Goal: Information Seeking & Learning: Learn about a topic

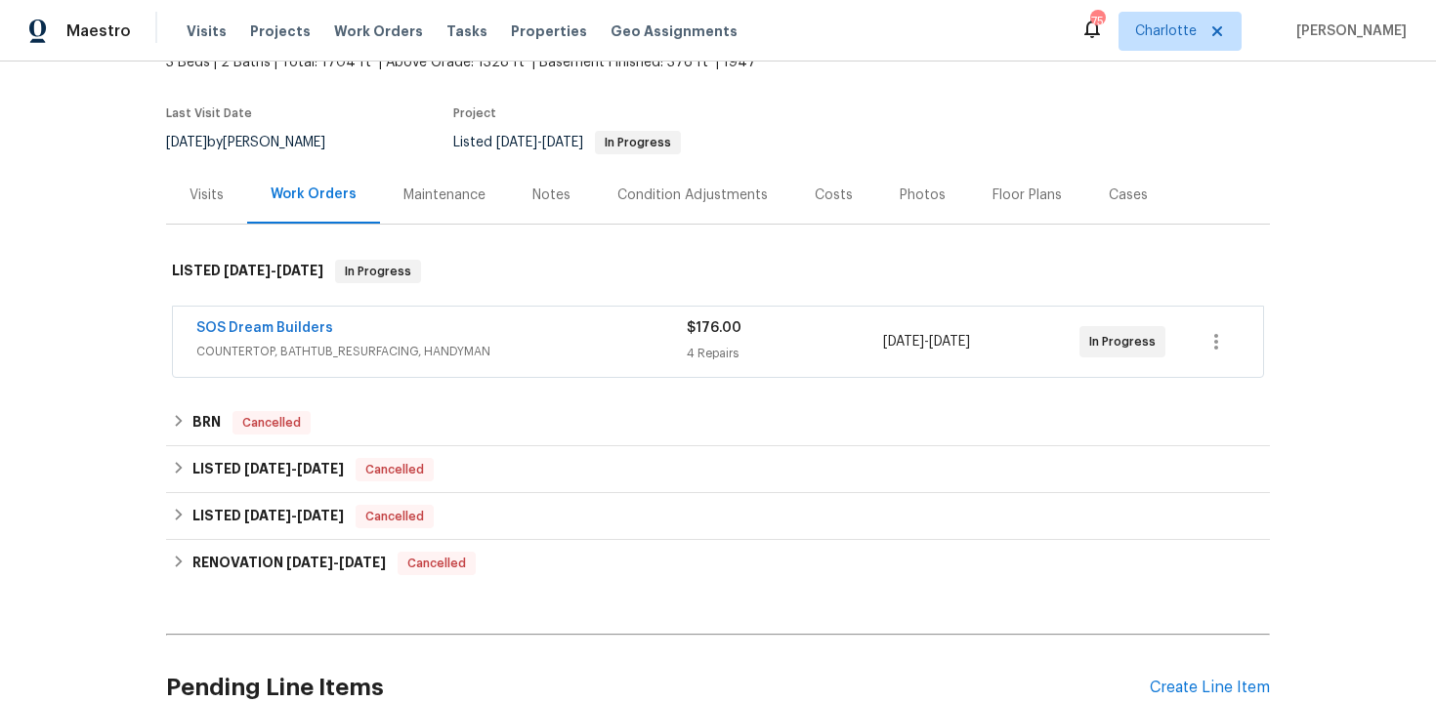
scroll to position [199, 0]
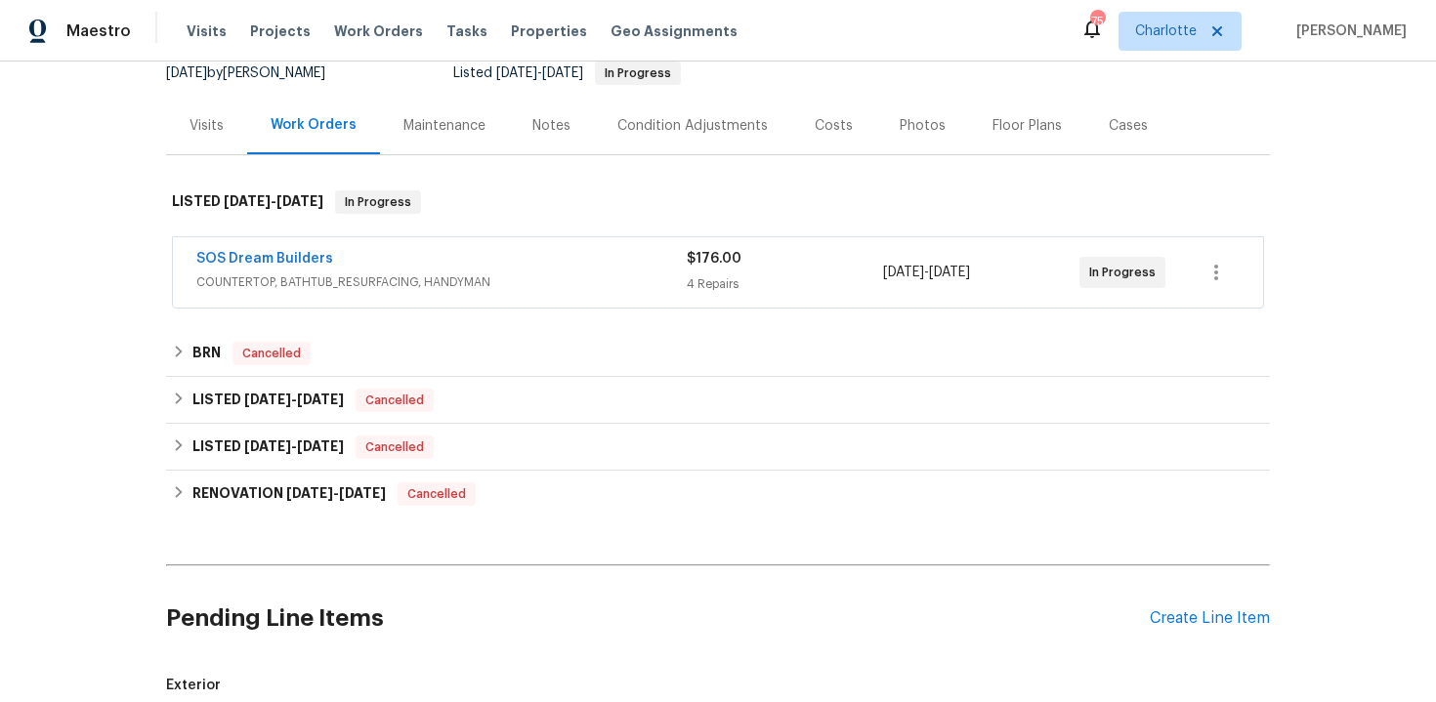
click at [600, 256] on div "SOS Dream Builders" at bounding box center [441, 260] width 490 height 23
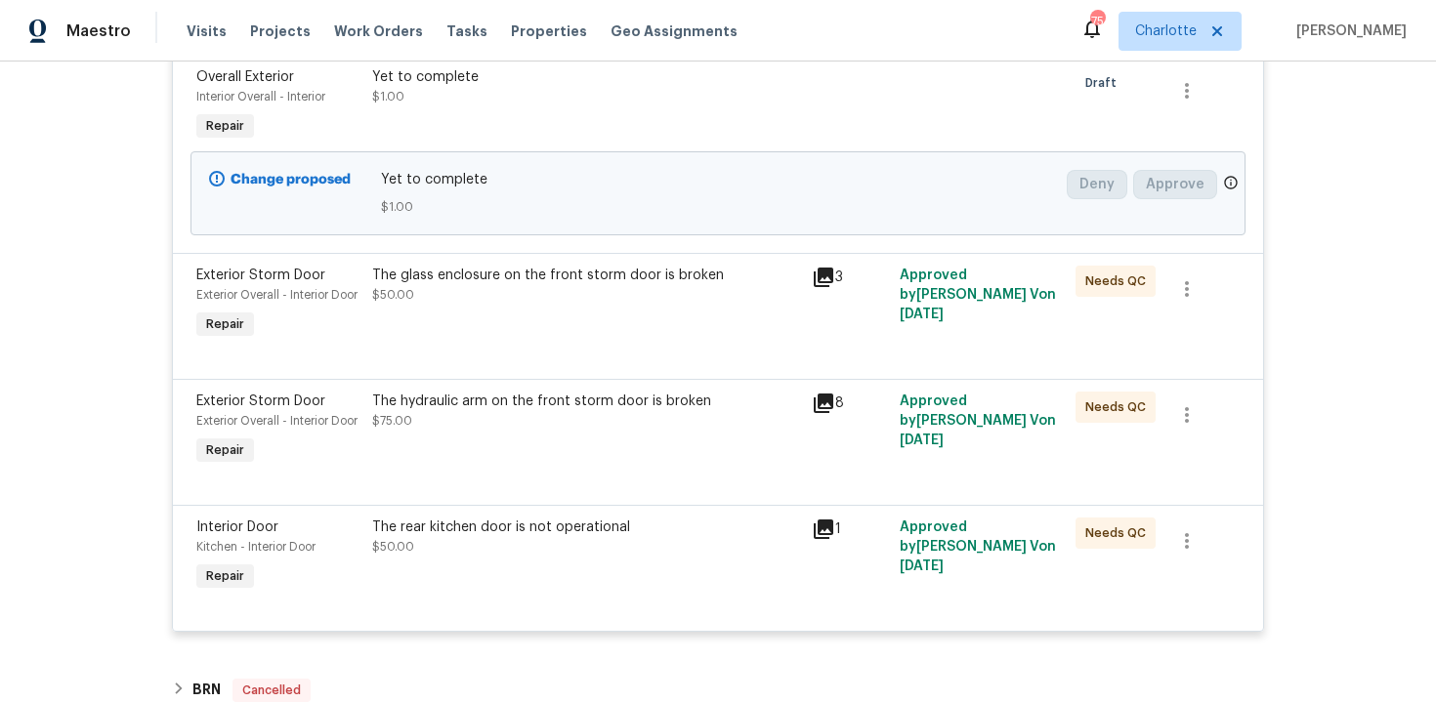
scroll to position [568, 0]
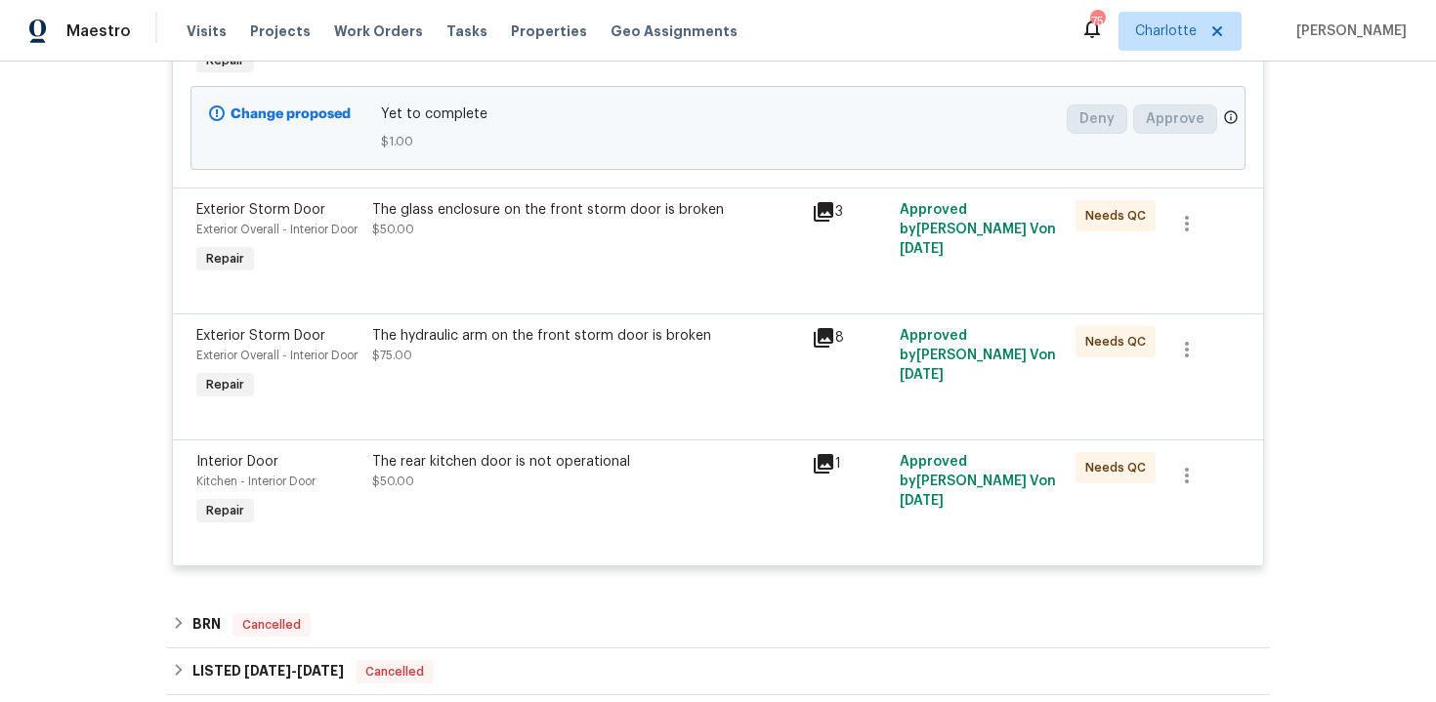
click at [835, 208] on div "3" at bounding box center [850, 211] width 76 height 23
click at [828, 208] on icon at bounding box center [824, 212] width 20 height 20
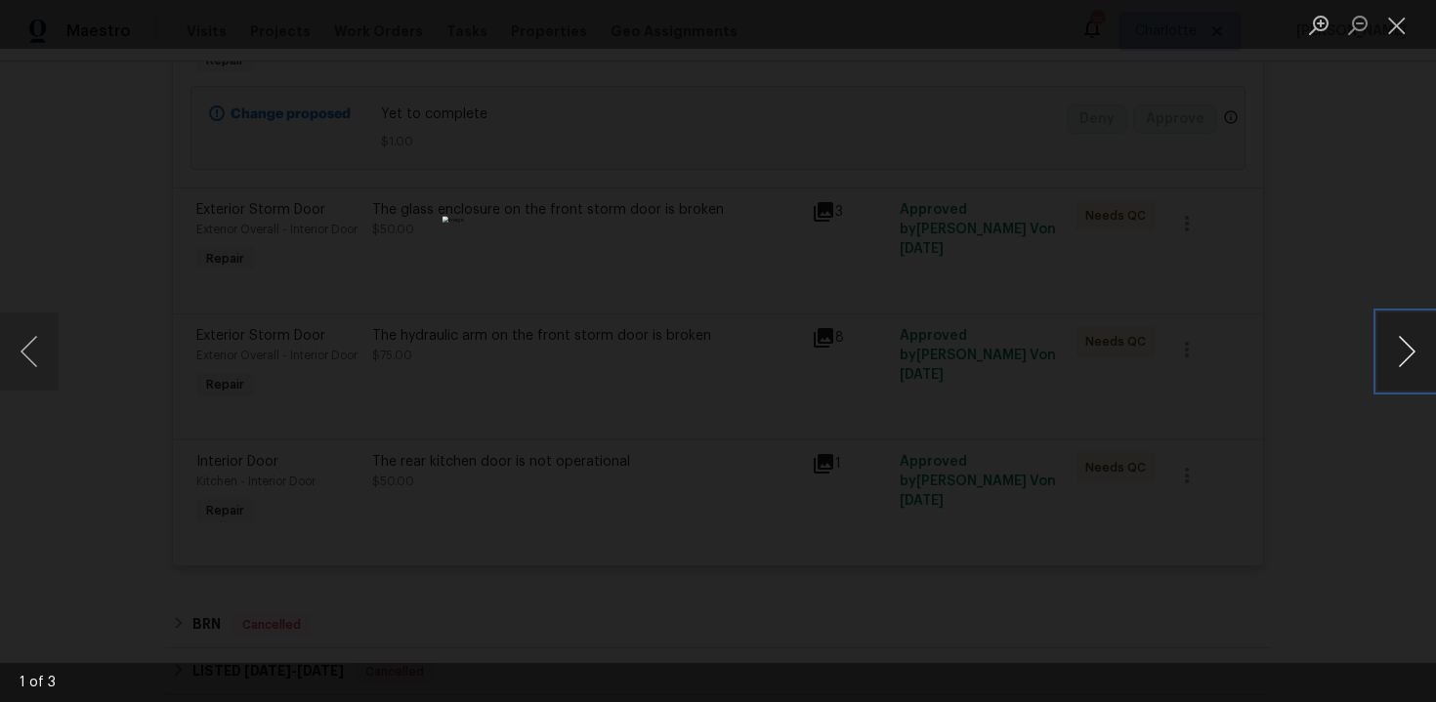
click at [1415, 341] on button "Next image" at bounding box center [1406, 352] width 59 height 78
click at [1414, 353] on button "Next image" at bounding box center [1406, 352] width 59 height 78
click at [1338, 198] on div "Lightbox" at bounding box center [718, 351] width 1436 height 702
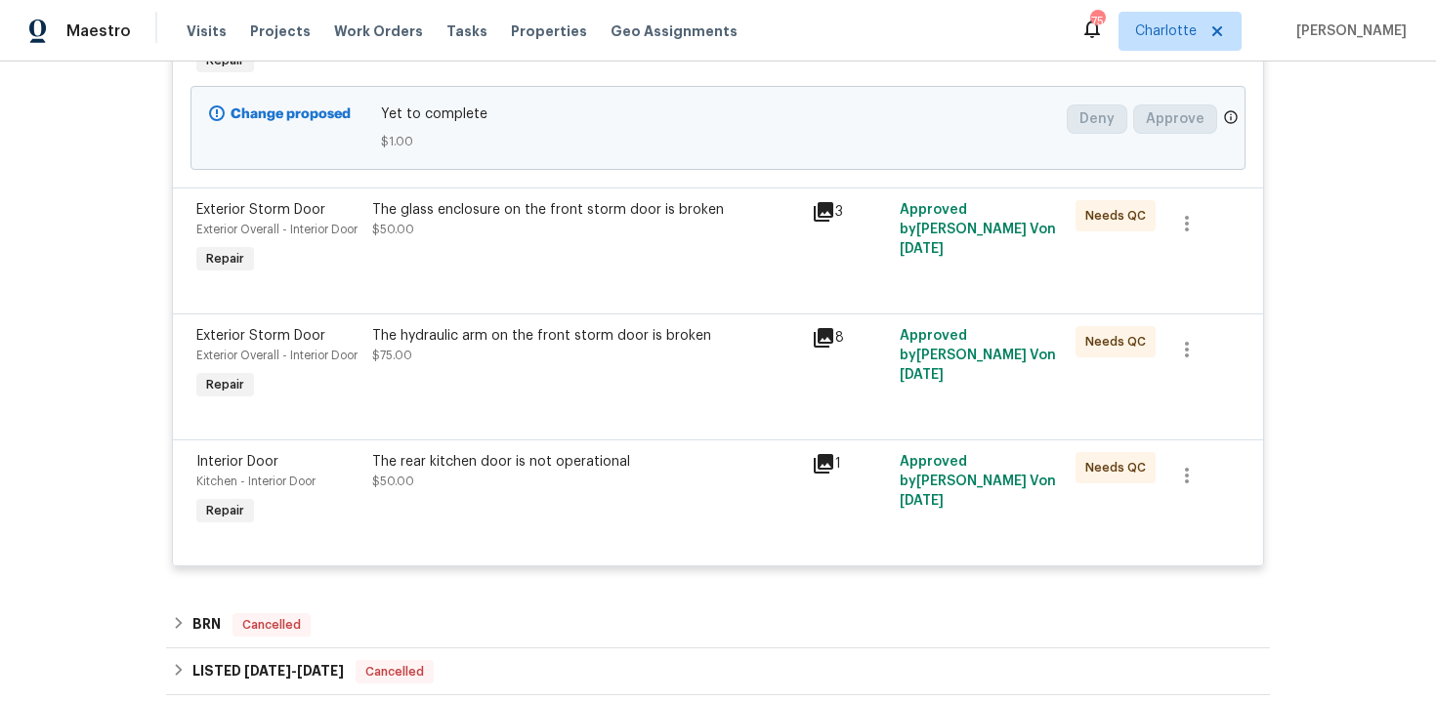
click at [824, 348] on icon at bounding box center [824, 338] width 20 height 20
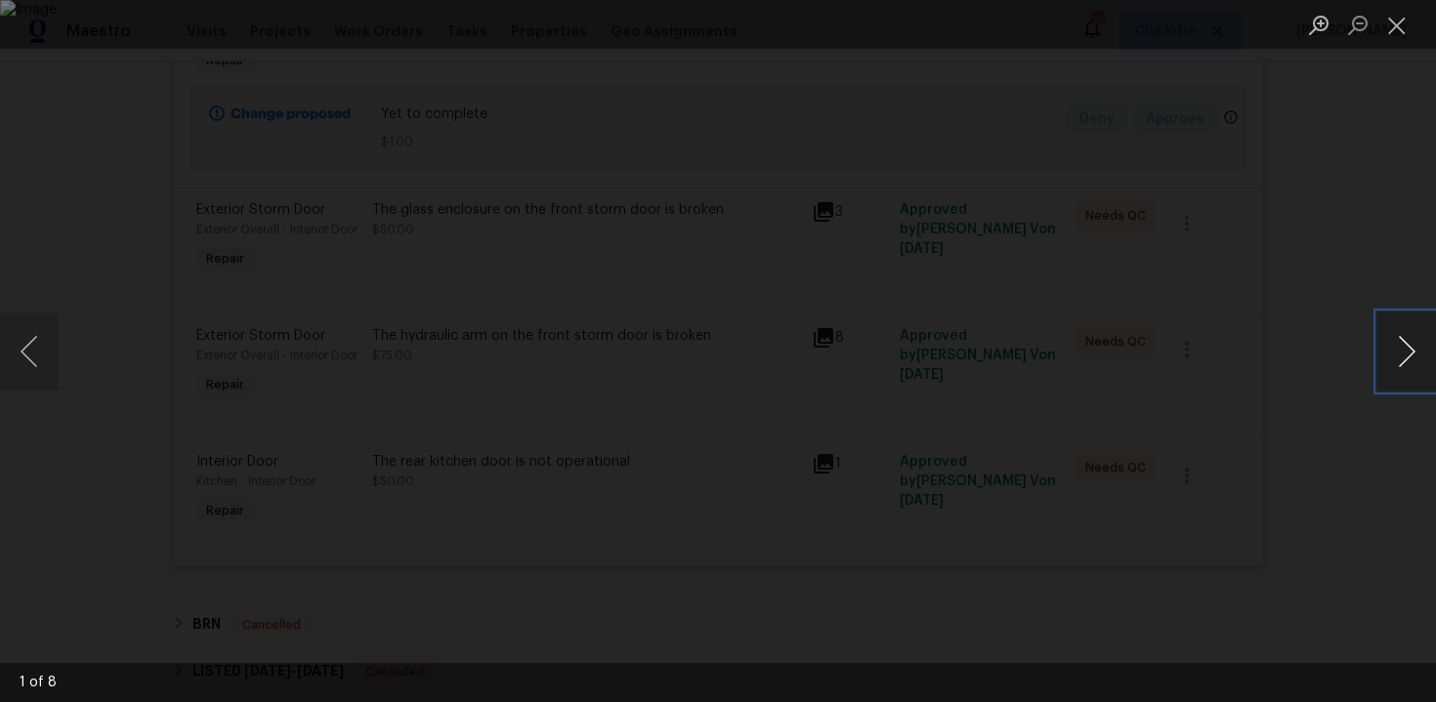
click at [1403, 340] on button "Next image" at bounding box center [1406, 352] width 59 height 78
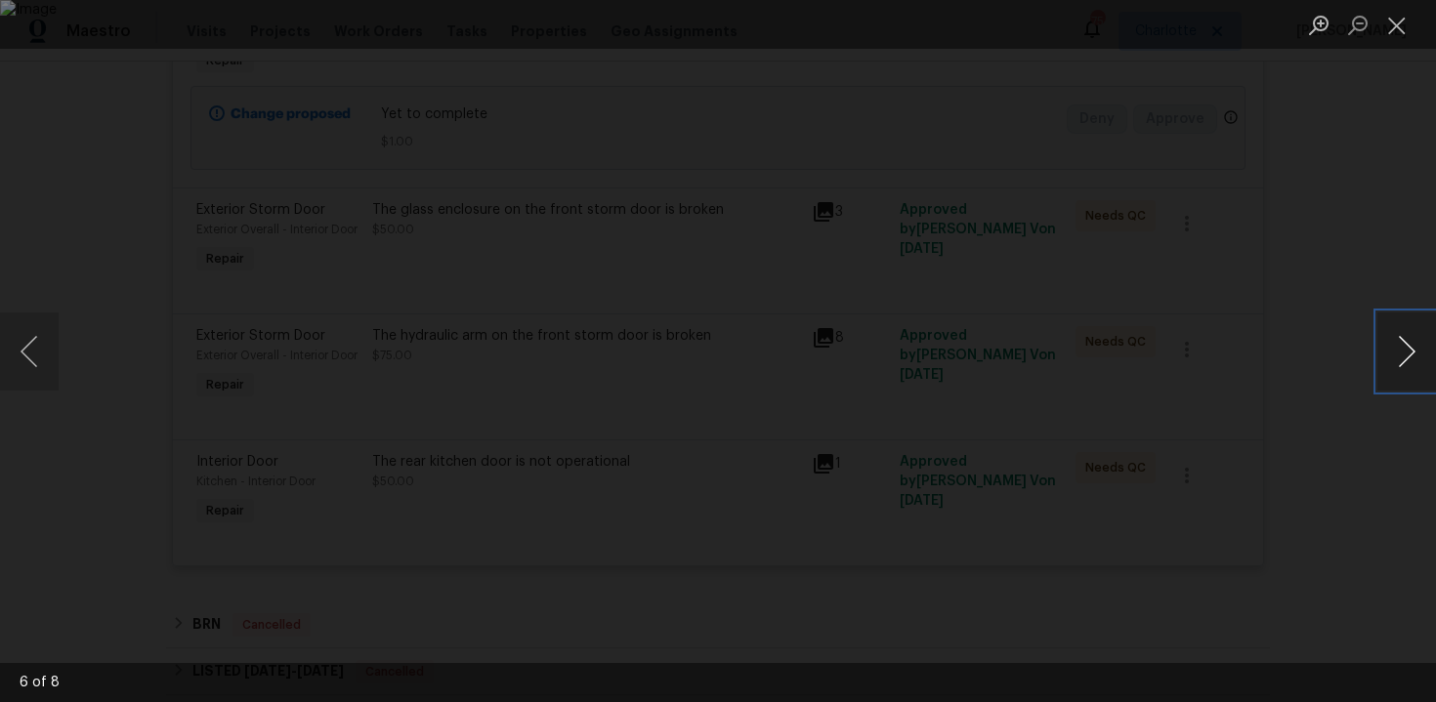
click at [1404, 362] on button "Next image" at bounding box center [1406, 352] width 59 height 78
click at [1399, 36] on button "Close lightbox" at bounding box center [1396, 25] width 39 height 34
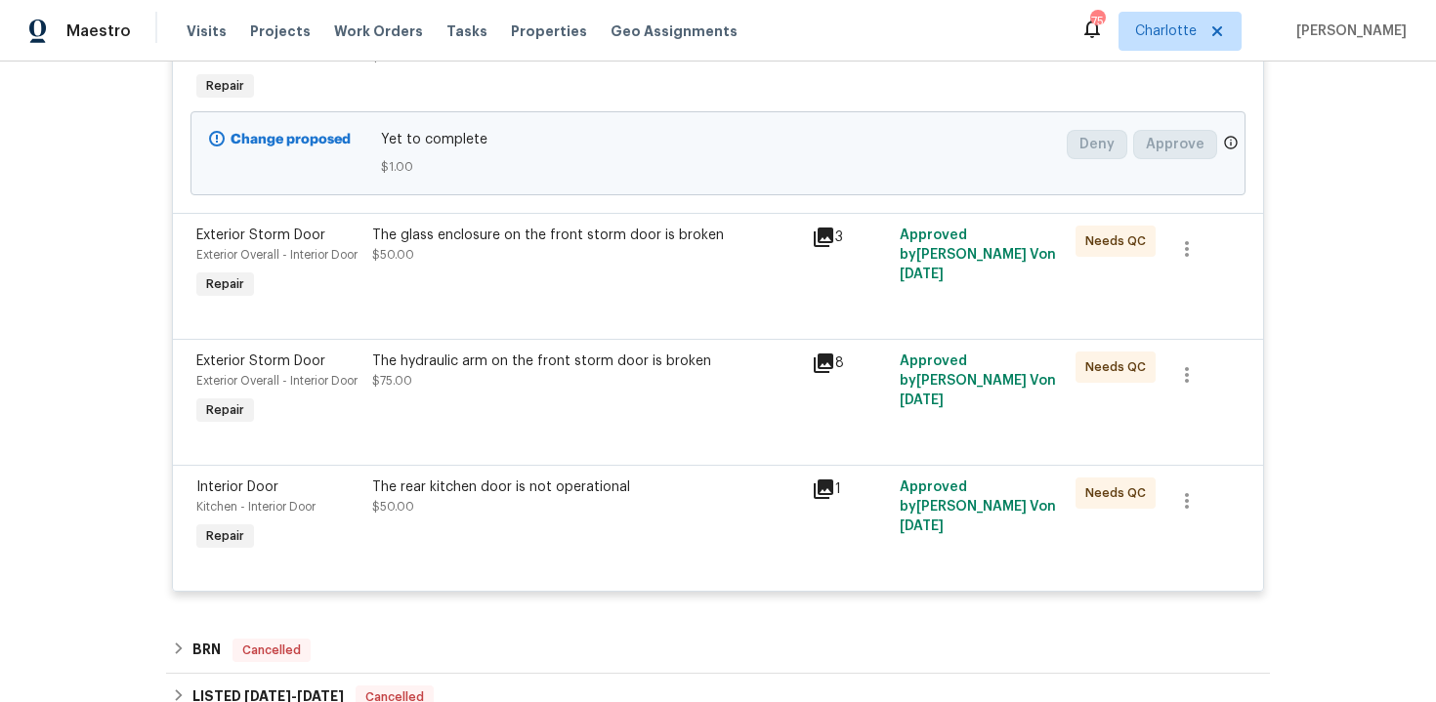
scroll to position [548, 0]
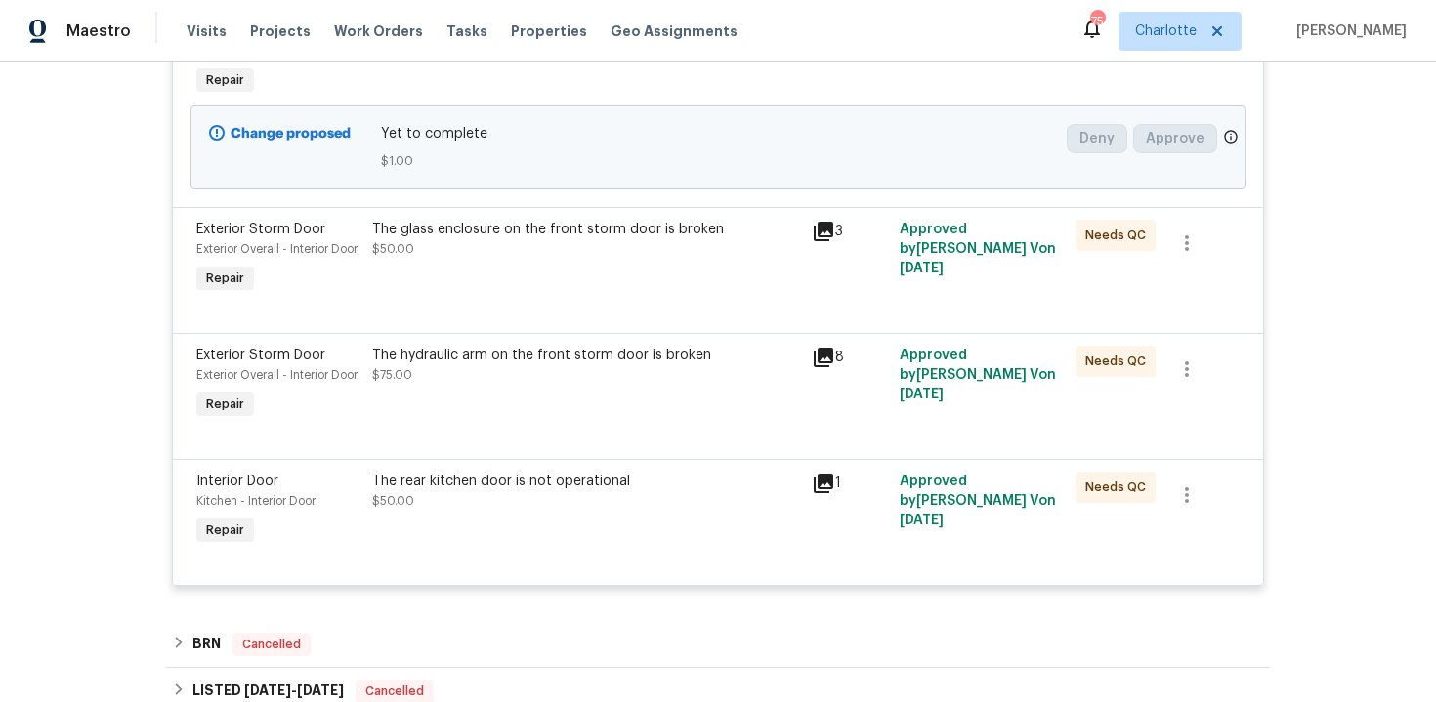
click at [525, 511] on div "The rear kitchen door is not operational $50.00" at bounding box center [586, 491] width 428 height 39
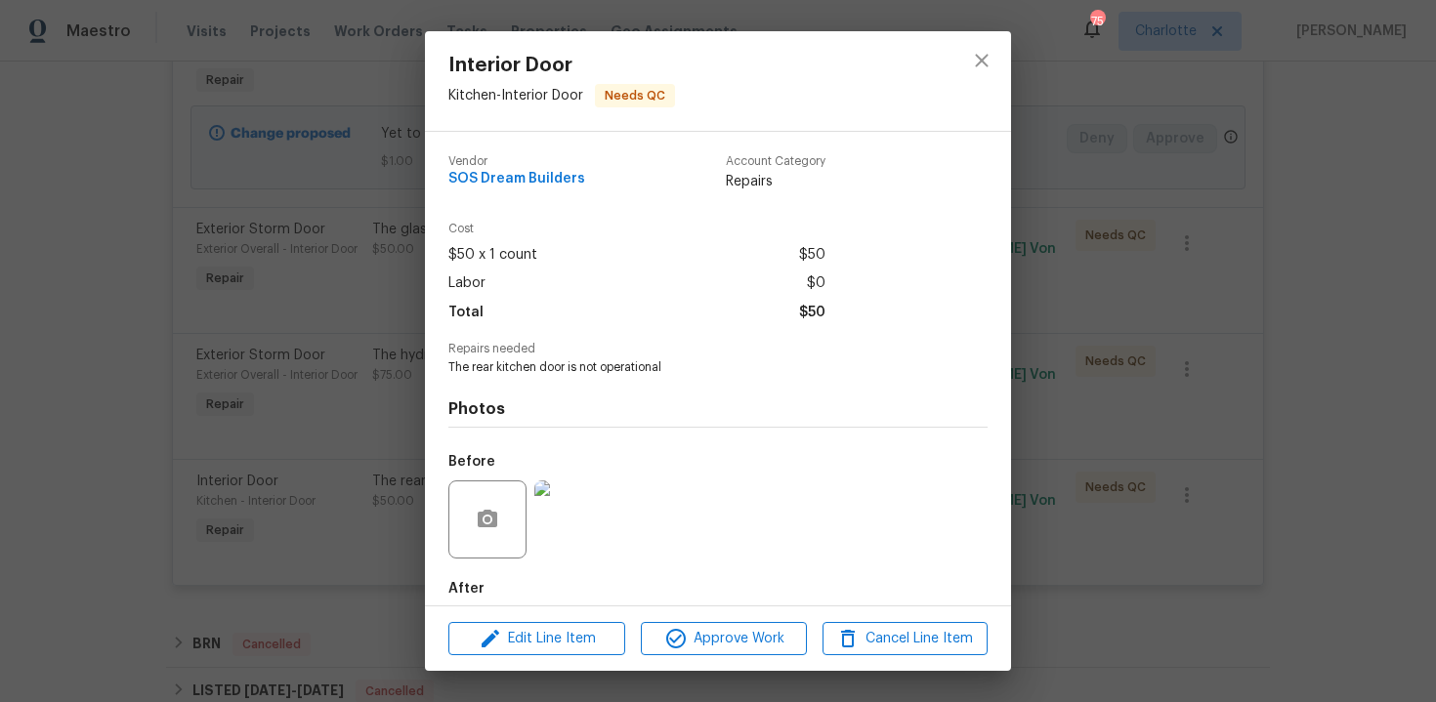
click at [1276, 312] on div "Interior Door Kitchen - Interior Door Needs QC Vendor SOS Dream Builders Accoun…" at bounding box center [718, 351] width 1436 height 702
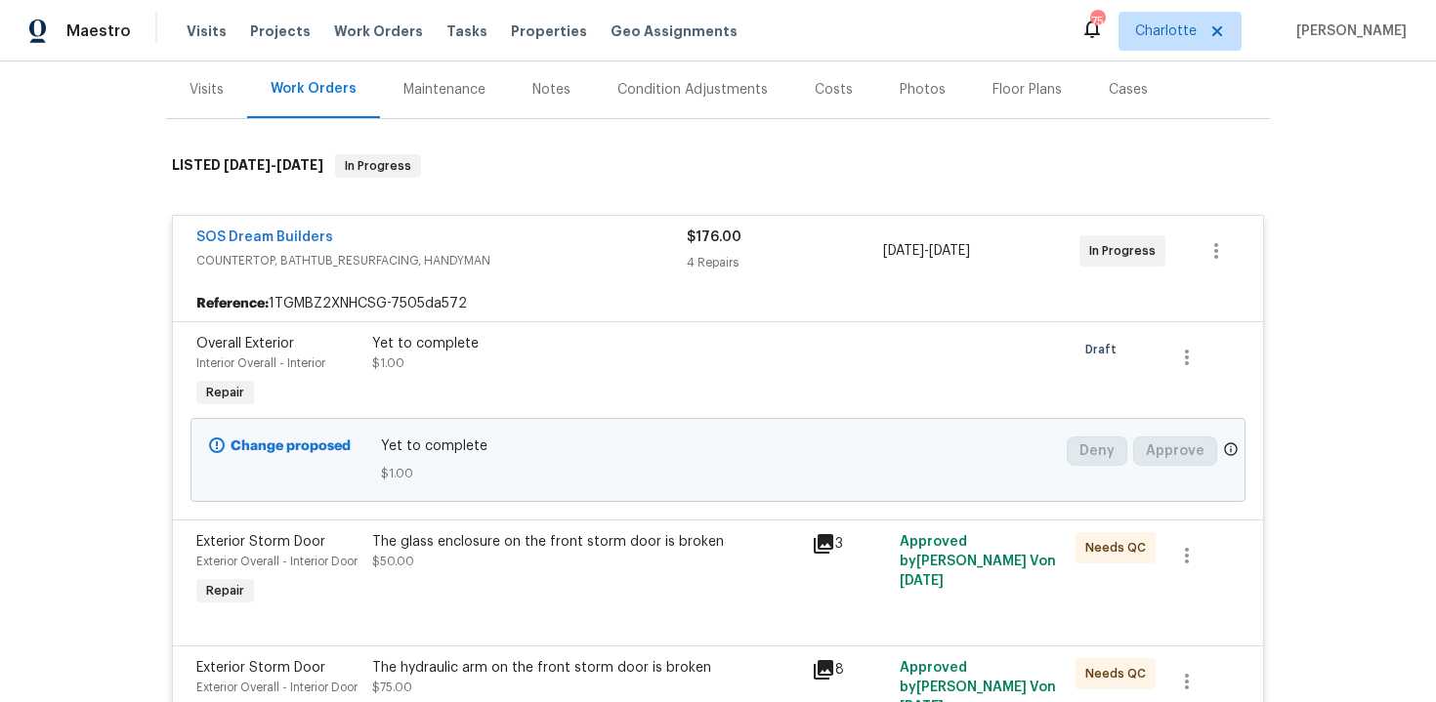
scroll to position [227, 0]
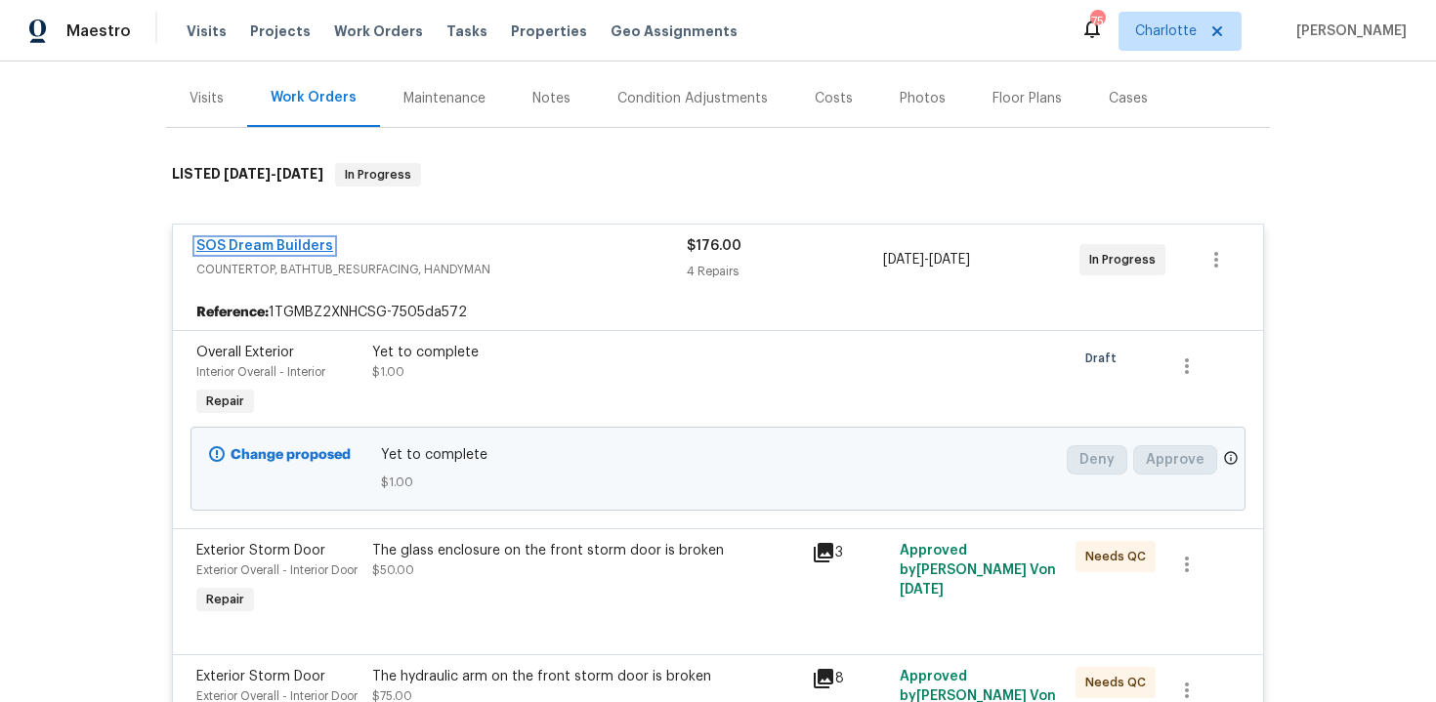
click at [257, 240] on link "SOS Dream Builders" at bounding box center [264, 246] width 137 height 14
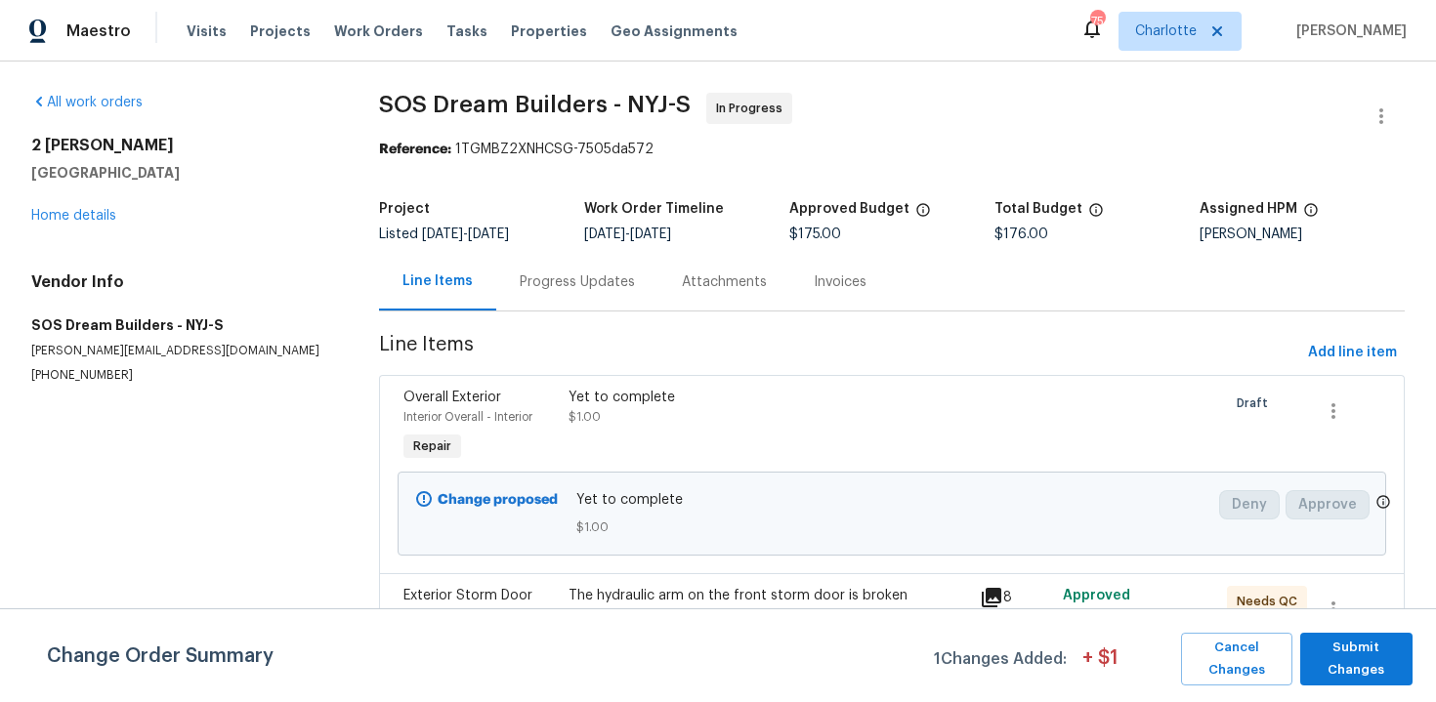
click at [553, 288] on div "Progress Updates" at bounding box center [577, 283] width 115 height 20
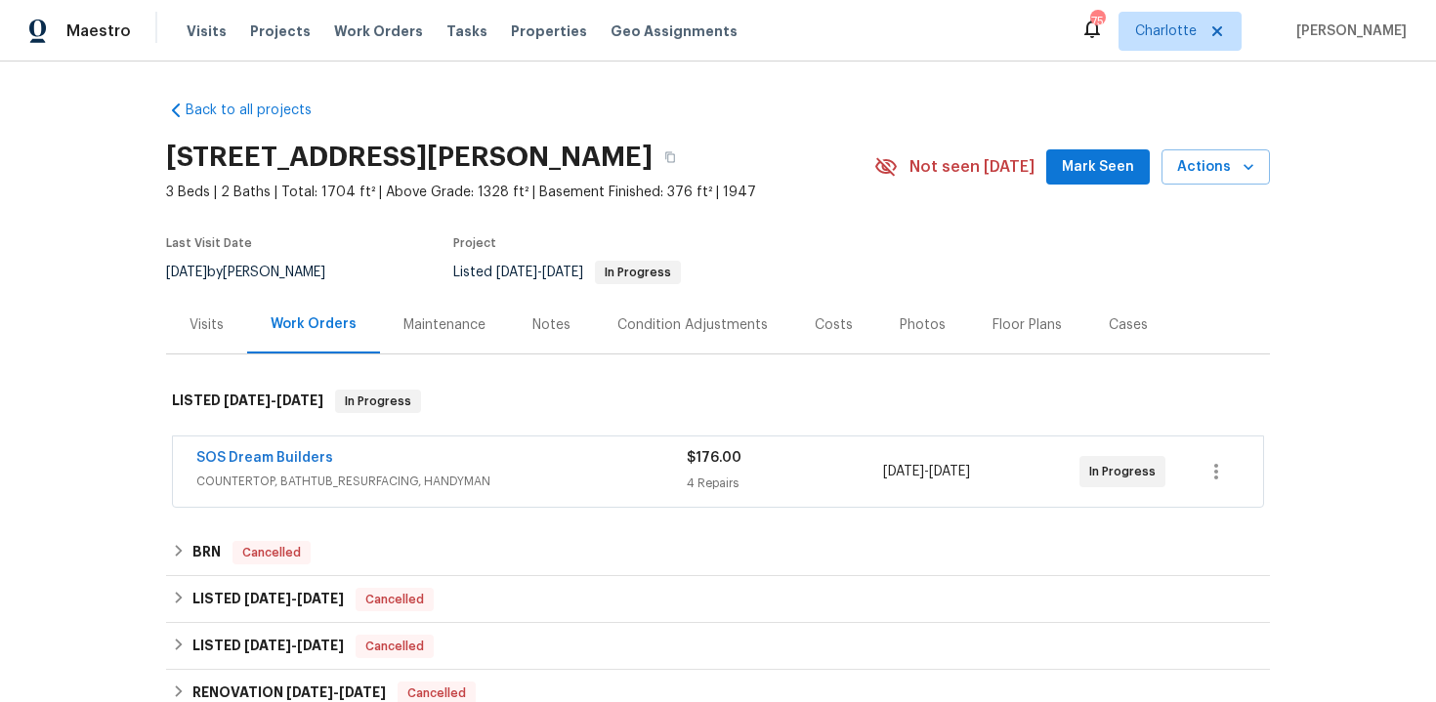
click at [794, 450] on div "$176.00" at bounding box center [785, 458] width 196 height 20
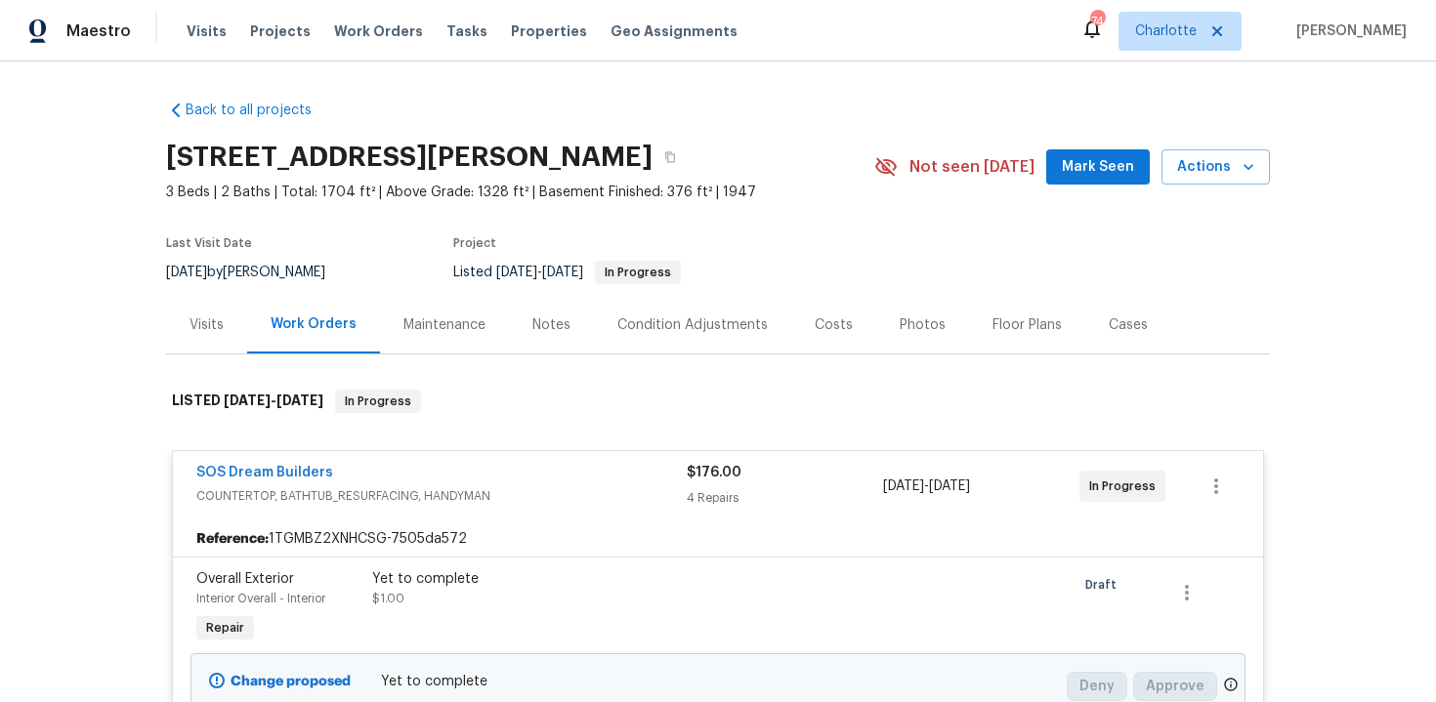
click at [1372, 296] on div "Back to all projects [STREET_ADDRESS][PERSON_NAME] 3 Beds | 2 Baths | Total: 17…" at bounding box center [718, 382] width 1436 height 641
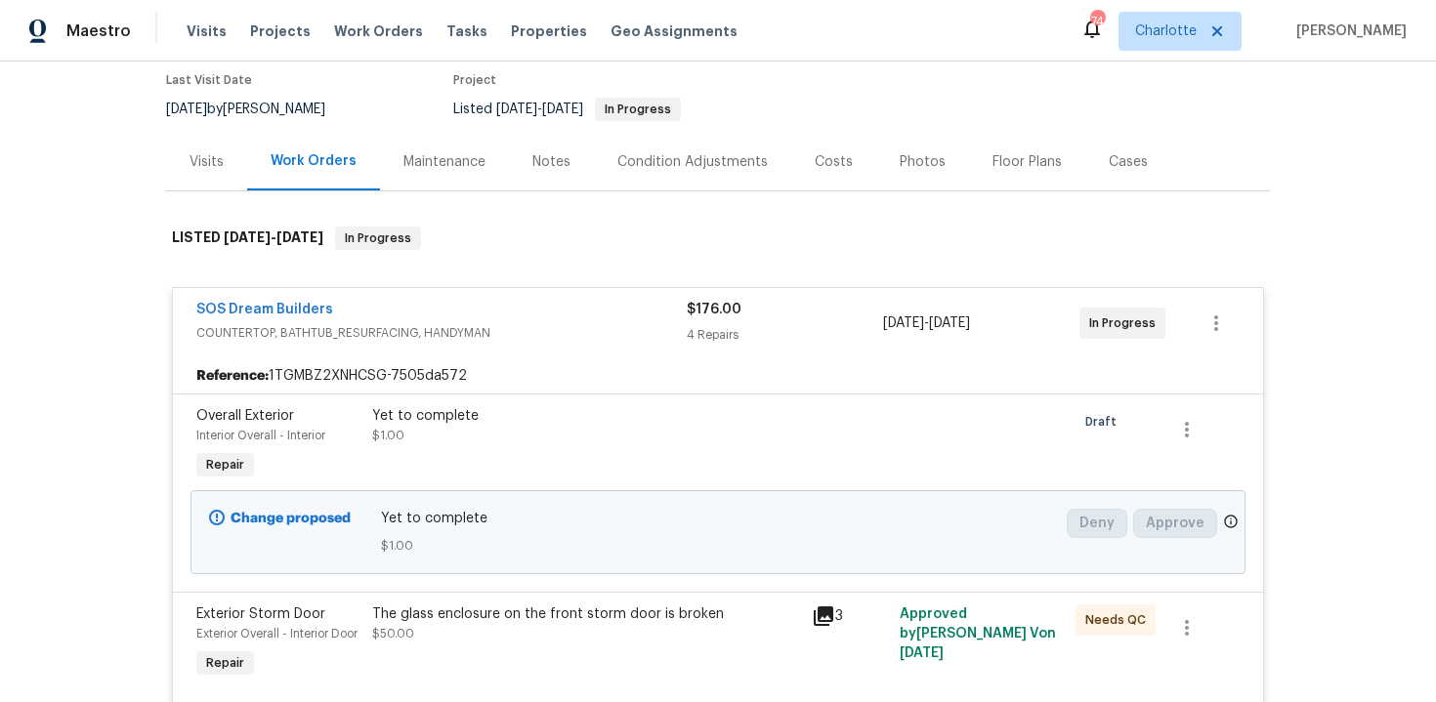
scroll to position [198, 0]
